Goal: Information Seeking & Learning: Learn about a topic

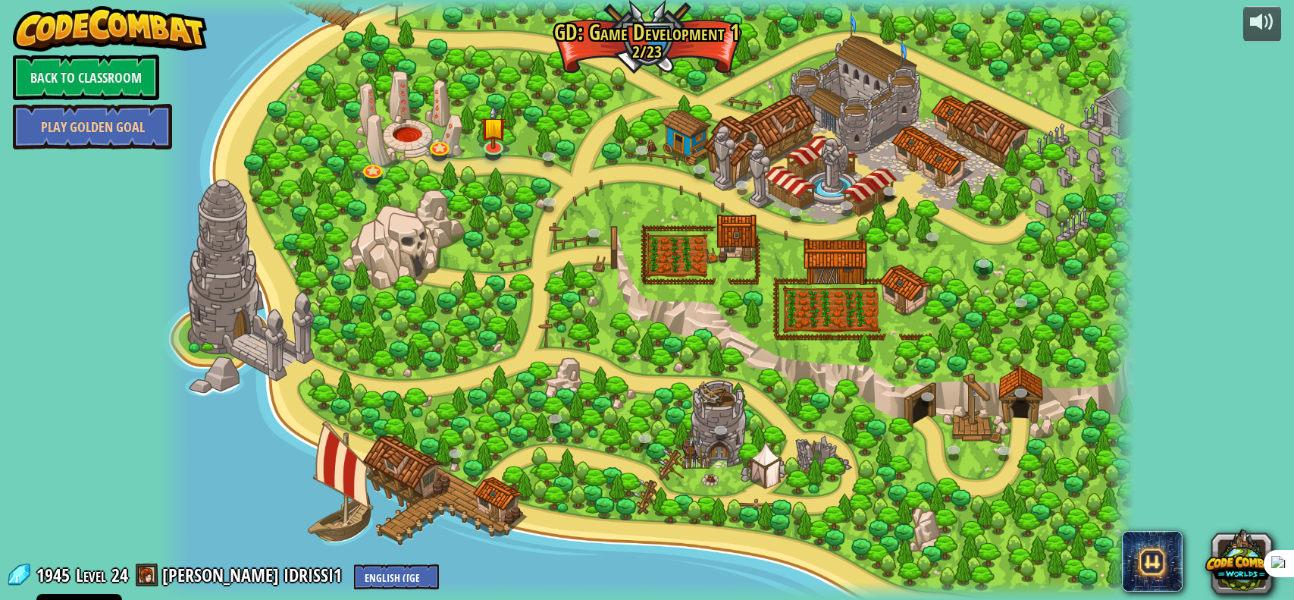
click at [506, 154] on div at bounding box center [646, 300] width 975 height 600
click at [474, 142] on div at bounding box center [646, 300] width 975 height 600
click at [490, 136] on img at bounding box center [494, 116] width 26 height 58
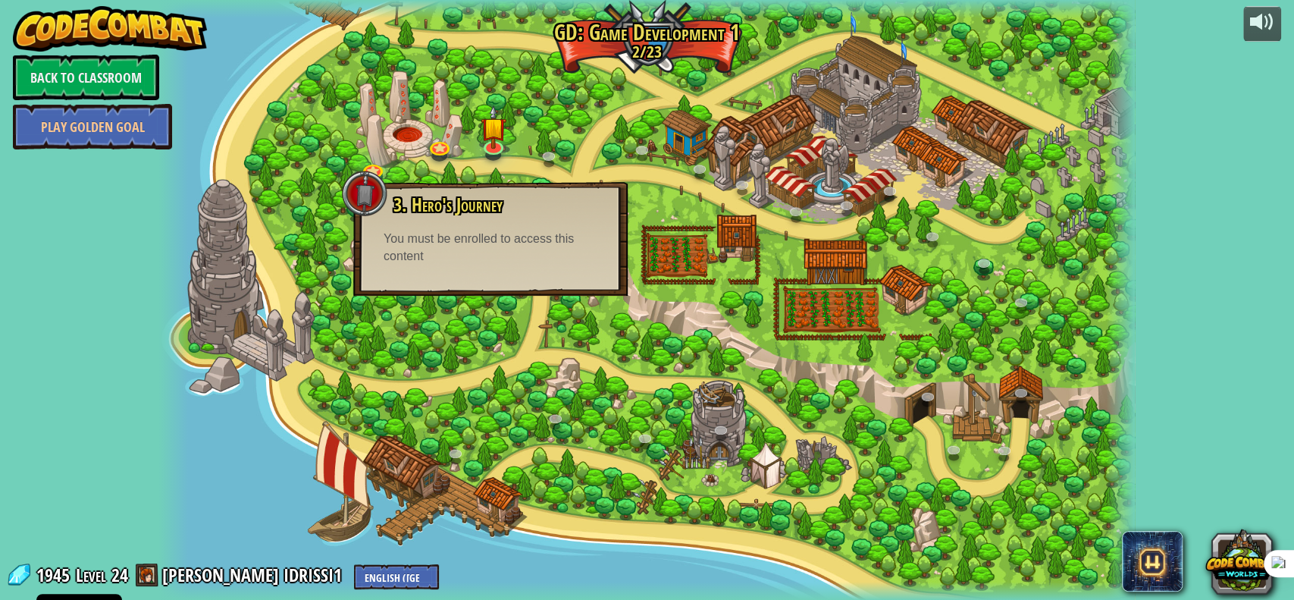
drag, startPoint x: 534, startPoint y: 152, endPoint x: 514, endPoint y: 150, distance: 19.8
click at [530, 151] on div at bounding box center [646, 300] width 975 height 600
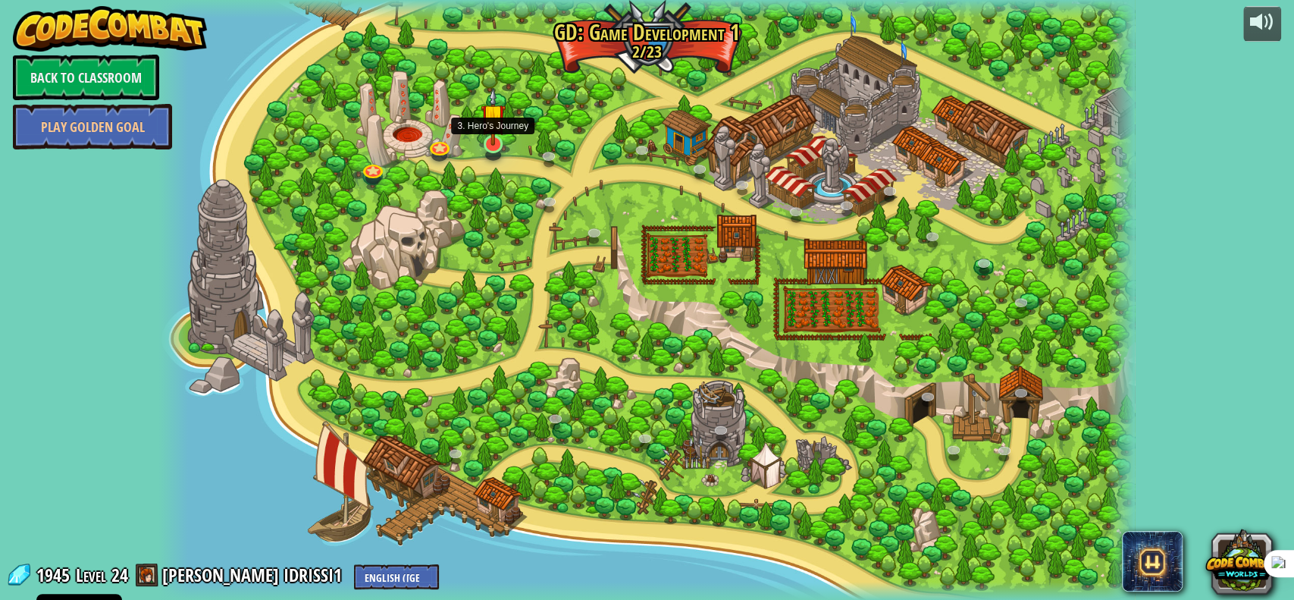
click at [486, 136] on img at bounding box center [494, 116] width 26 height 58
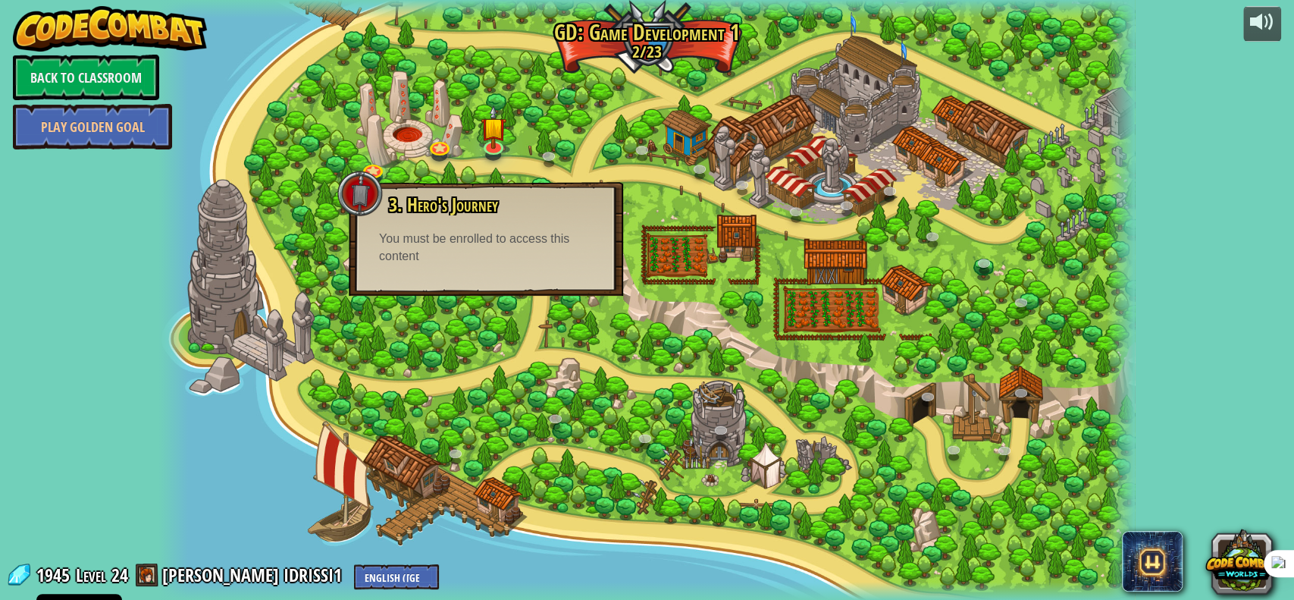
click at [477, 271] on div "3. Hero's Journey Spawn a player, and set a destination. You must be enrolled t…" at bounding box center [486, 239] width 274 height 114
click at [427, 132] on div at bounding box center [646, 300] width 975 height 600
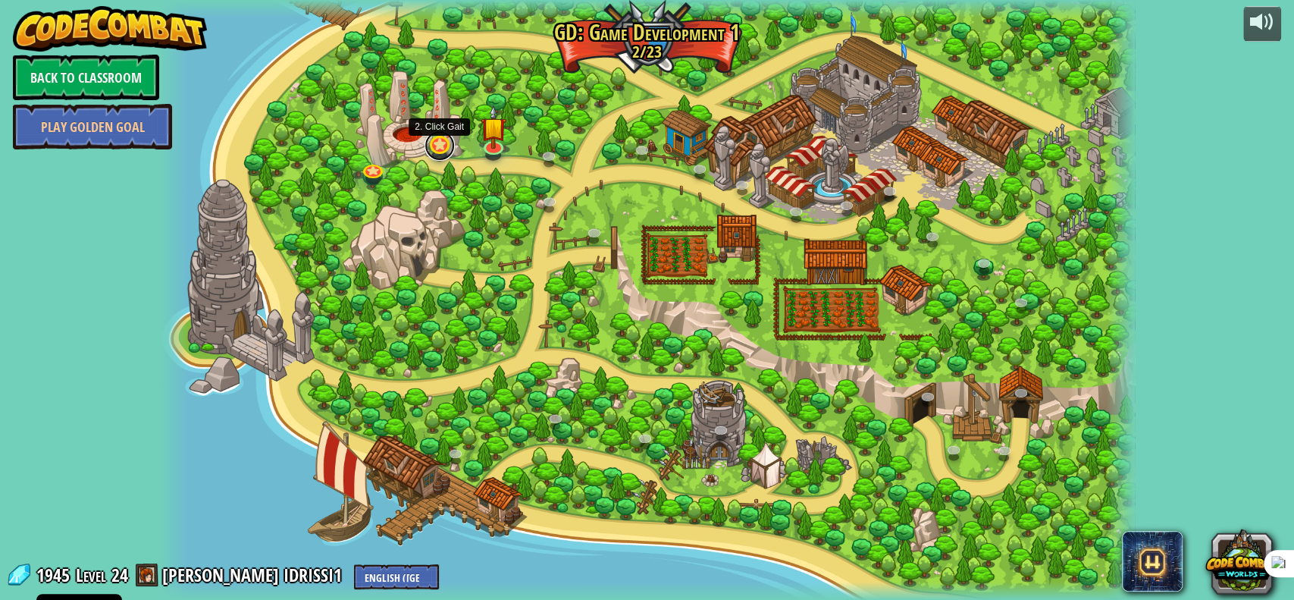
click at [441, 149] on link at bounding box center [439, 145] width 30 height 30
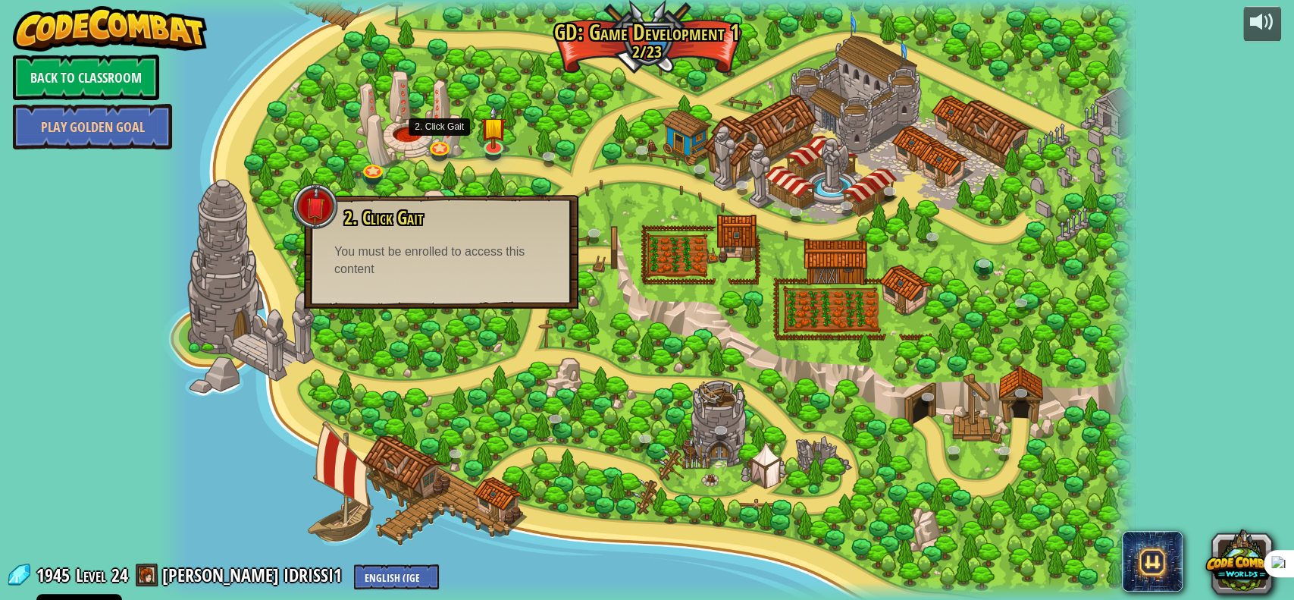
click at [389, 167] on div at bounding box center [646, 300] width 975 height 600
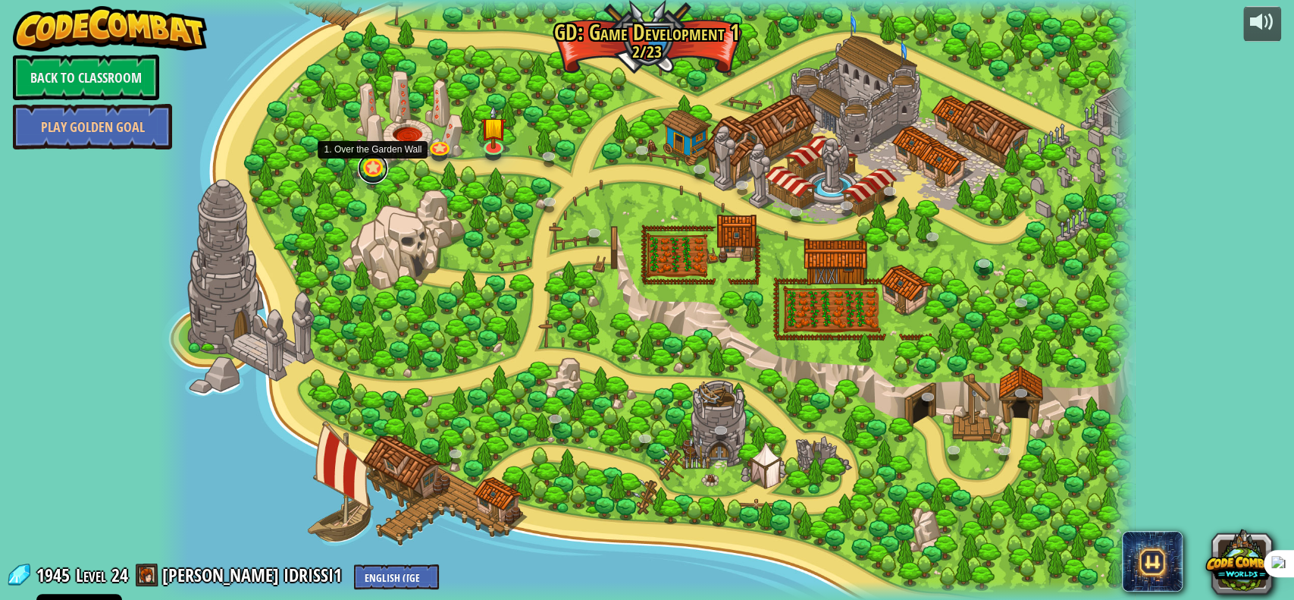
click at [376, 167] on link at bounding box center [373, 168] width 30 height 30
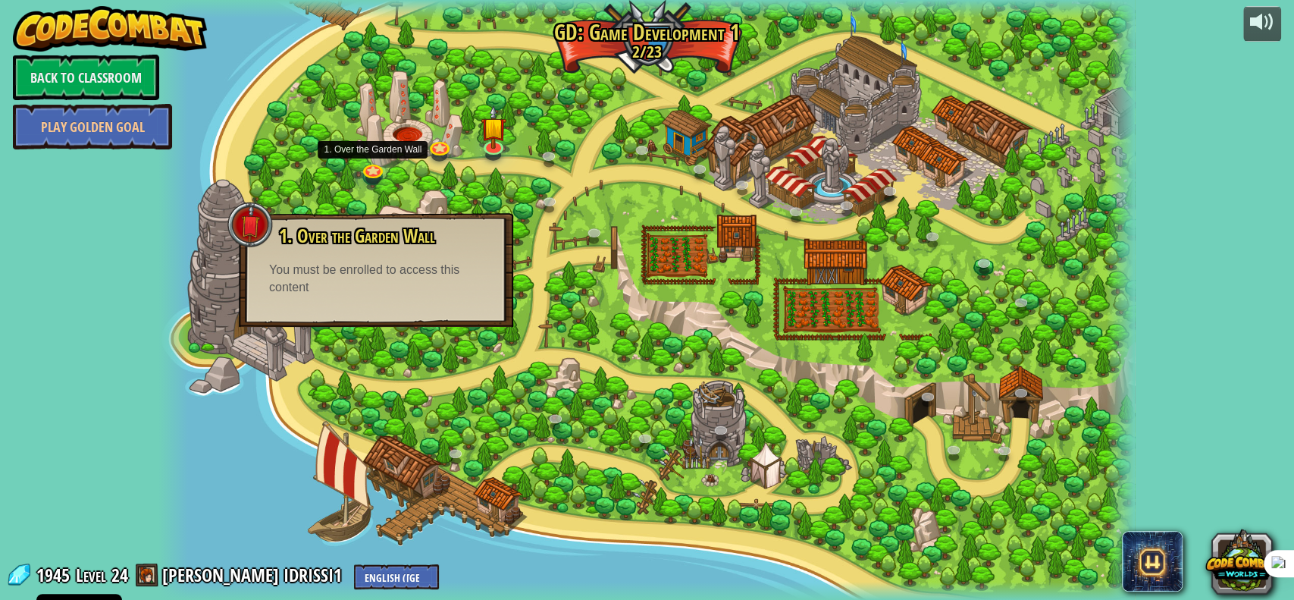
click at [538, 193] on div at bounding box center [646, 300] width 975 height 600
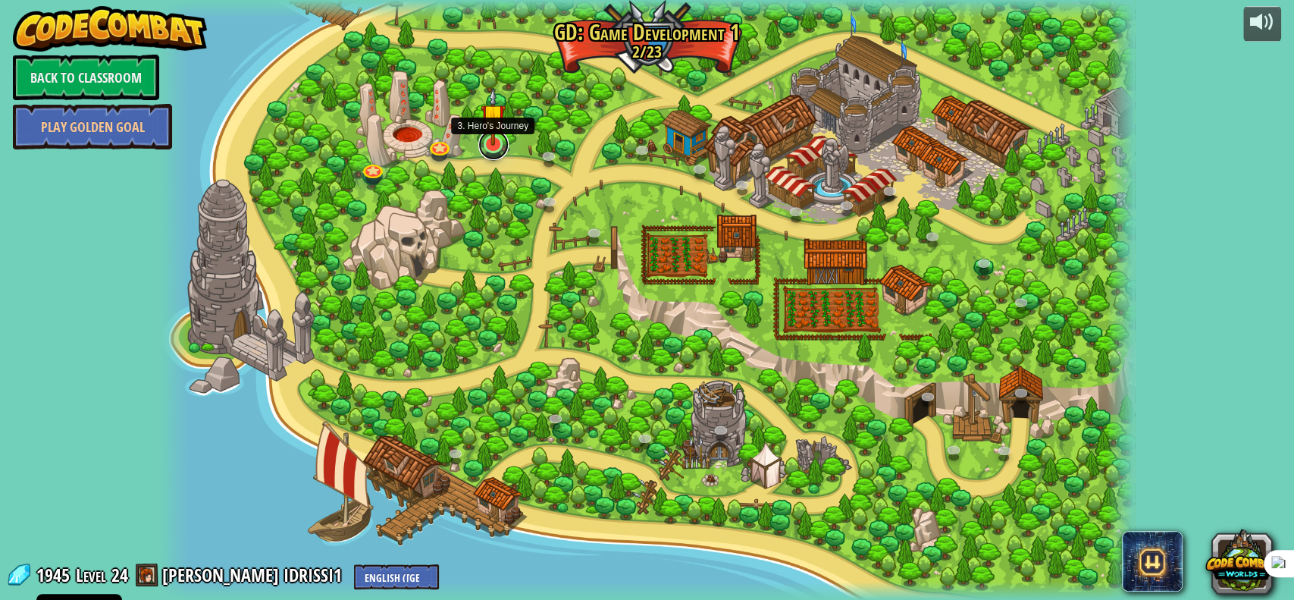
click at [498, 155] on link at bounding box center [493, 145] width 30 height 30
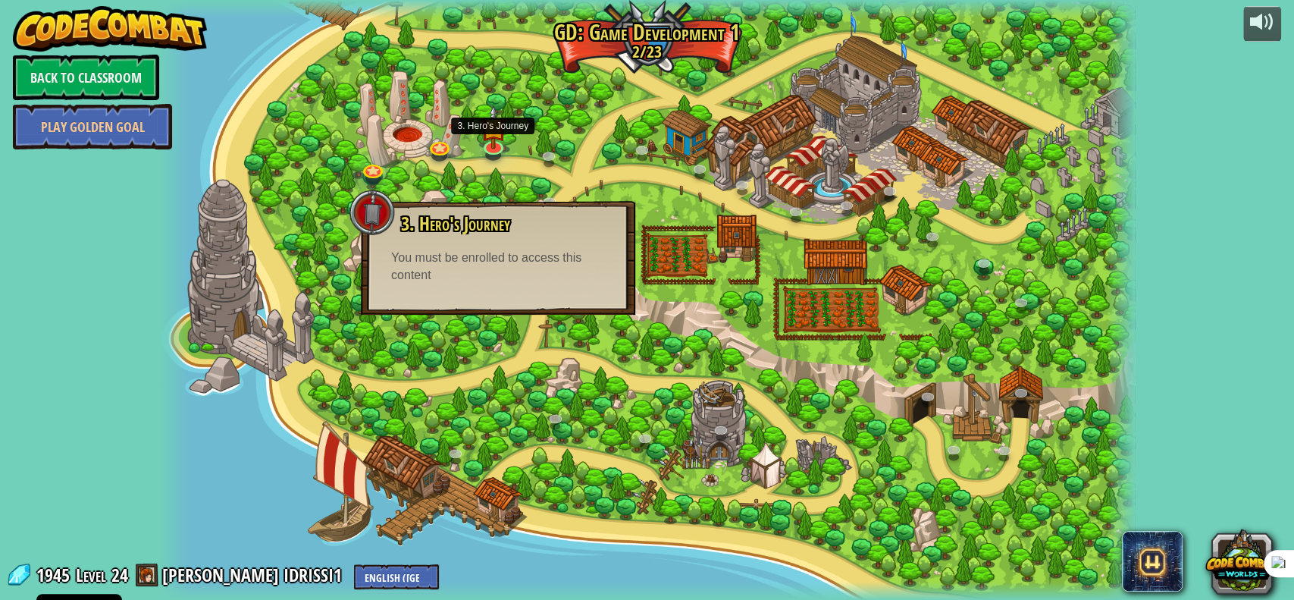
click at [616, 174] on div at bounding box center [646, 300] width 975 height 600
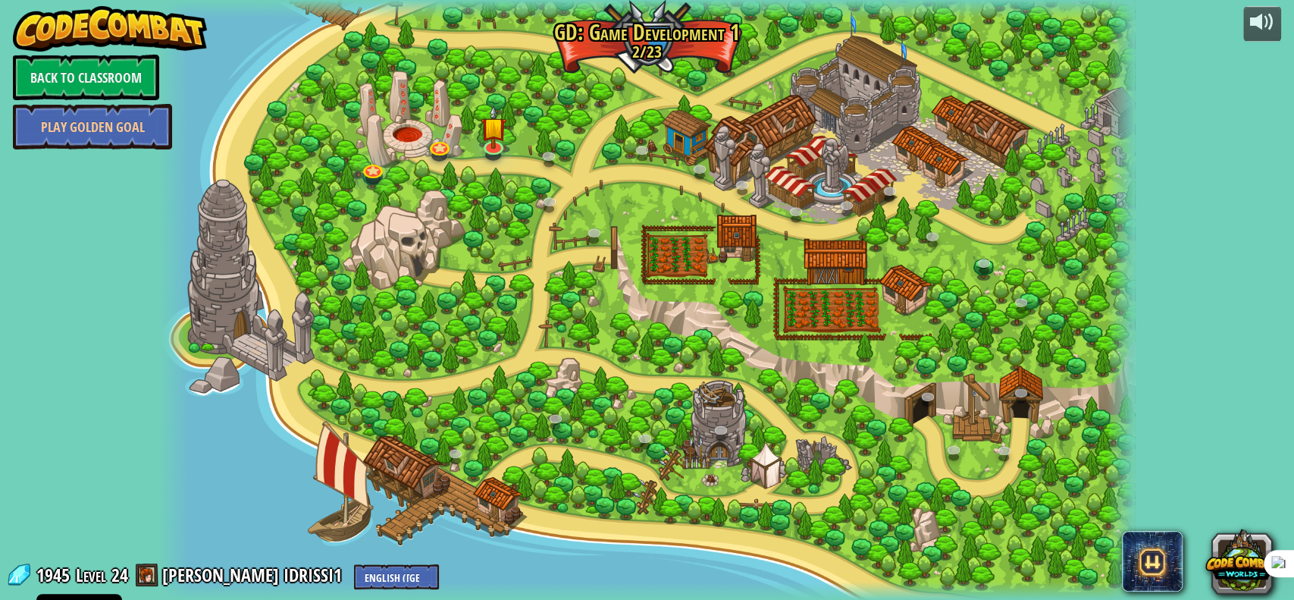
drag, startPoint x: 474, startPoint y: 198, endPoint x: 473, endPoint y: 179, distance: 19.0
click at [477, 198] on div at bounding box center [646, 300] width 975 height 600
click at [490, 148] on link at bounding box center [493, 145] width 30 height 30
